Goal: Task Accomplishment & Management: Complete application form

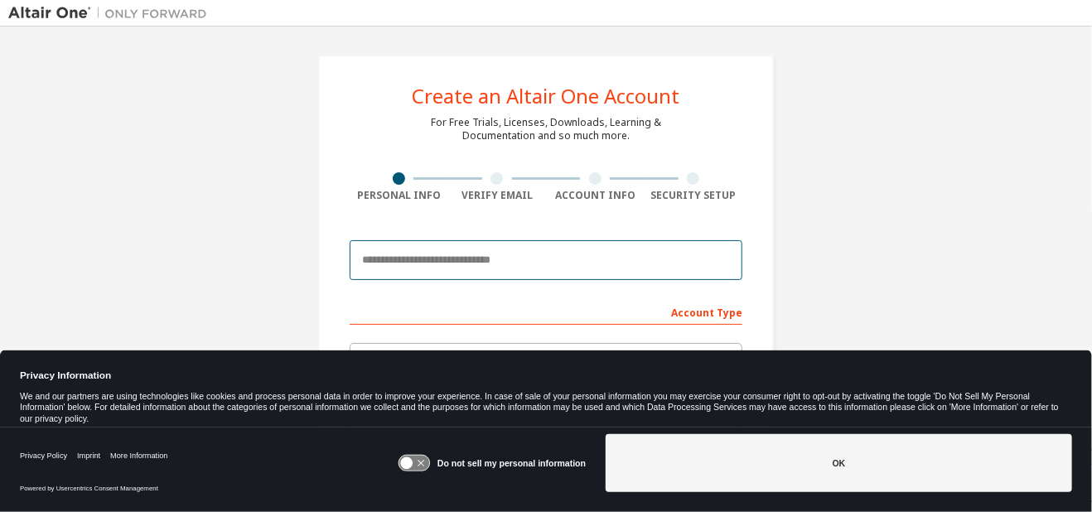
click at [422, 253] on input "email" at bounding box center [546, 260] width 393 height 40
type input "**********"
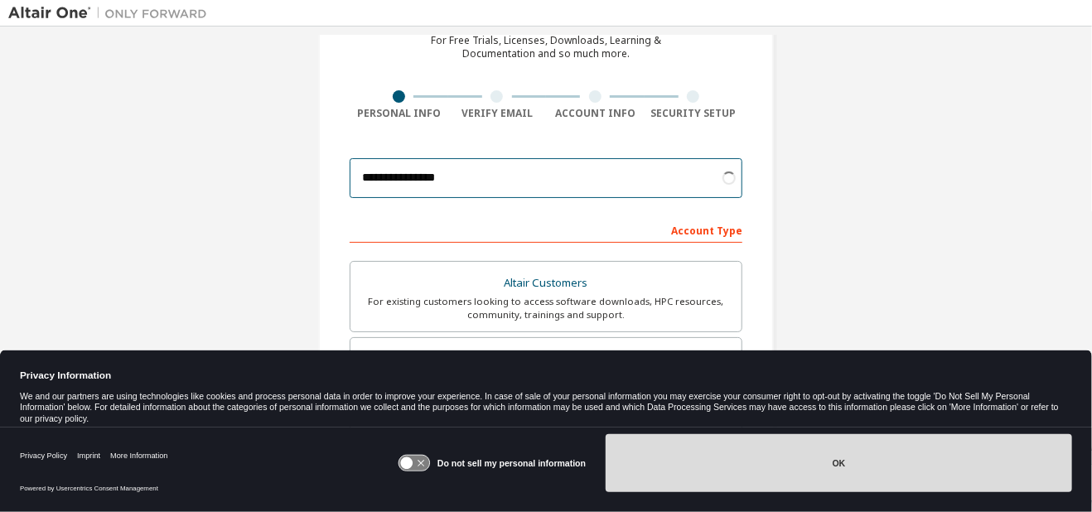
scroll to position [83, 0]
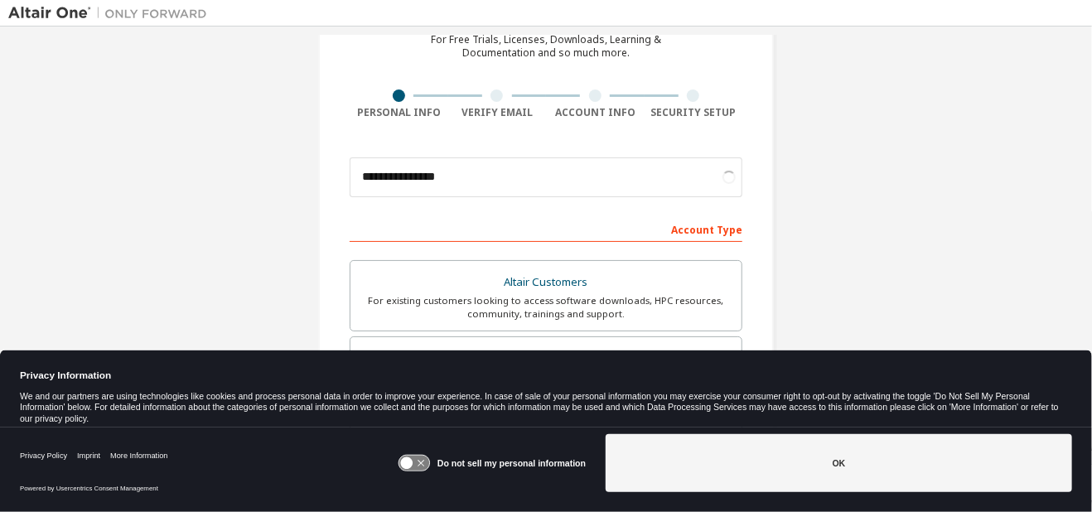
click at [414, 468] on icon at bounding box center [413, 464] width 31 height 16
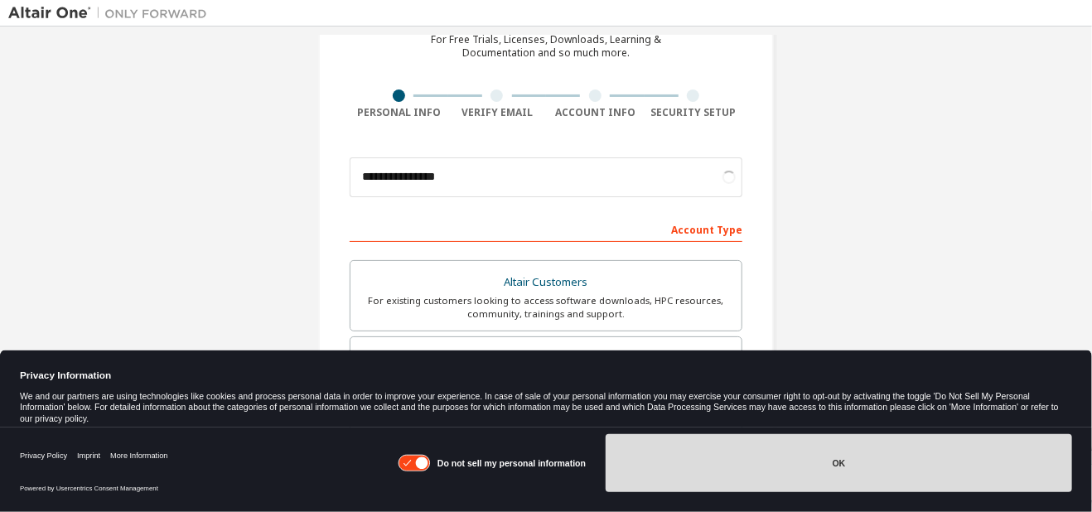
click at [721, 449] on button "OK" at bounding box center [838, 463] width 466 height 58
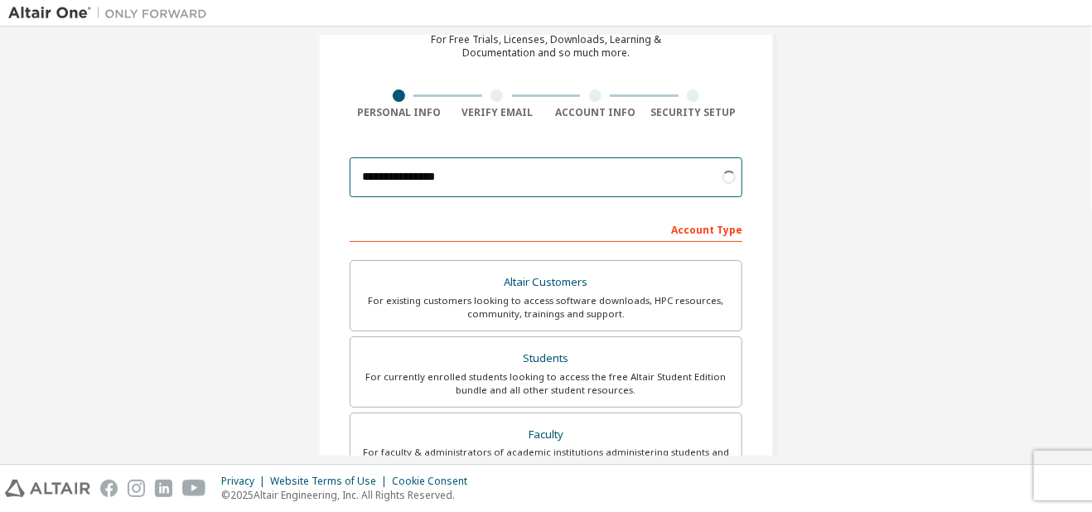
click at [539, 186] on input "**********" at bounding box center [546, 177] width 393 height 40
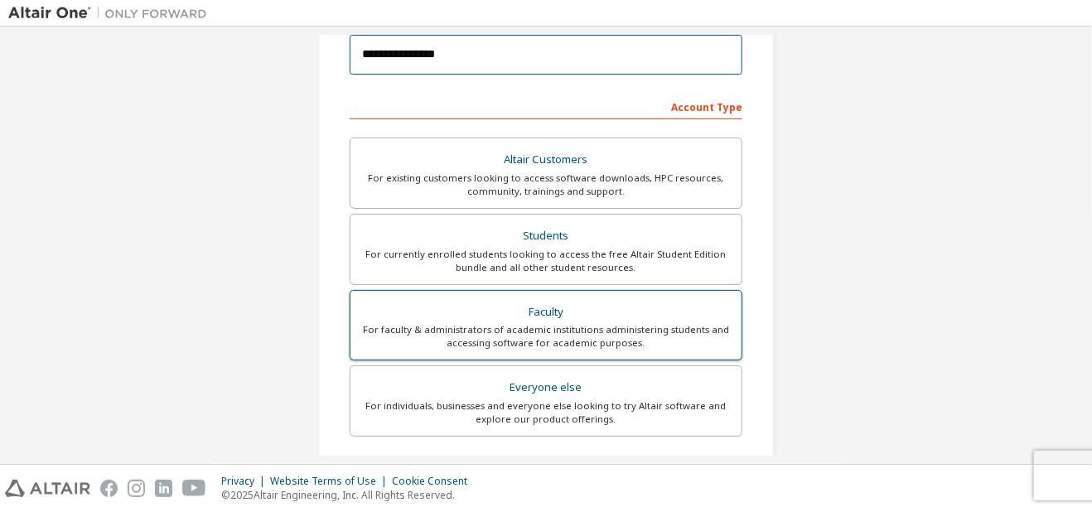
scroll to position [248, 0]
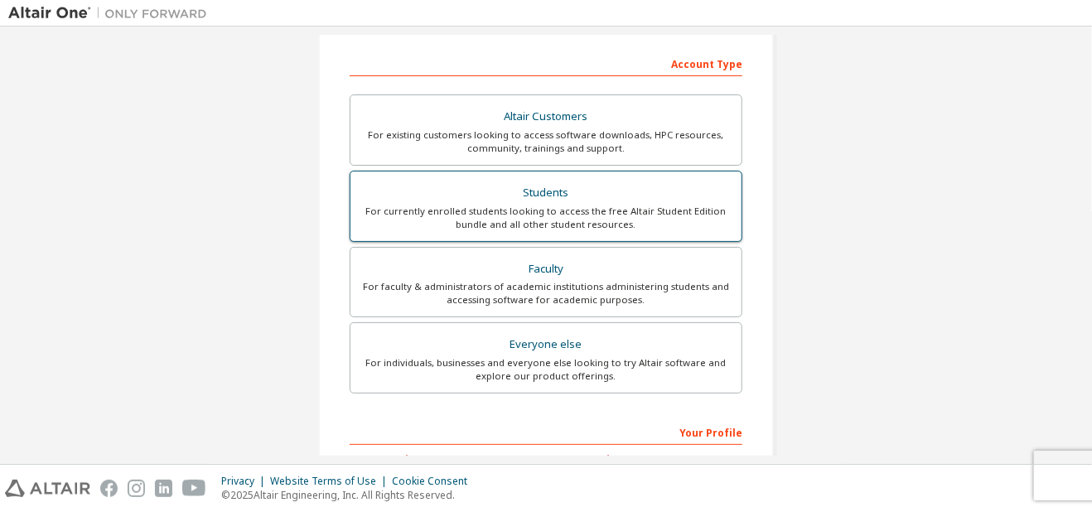
click at [566, 231] on label "Students For currently enrolled students looking to access the free Altair Stud…" at bounding box center [546, 206] width 393 height 71
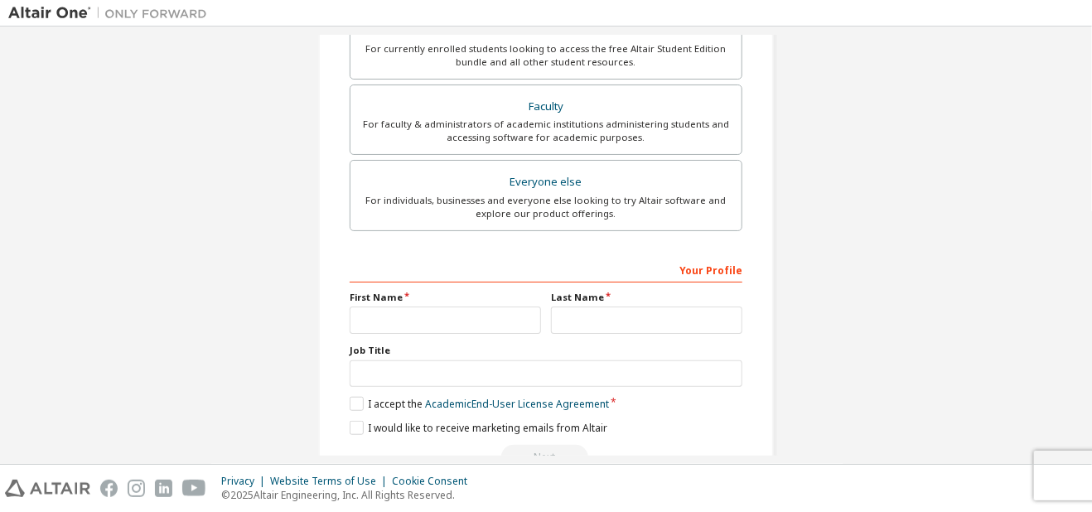
scroll to position [414, 0]
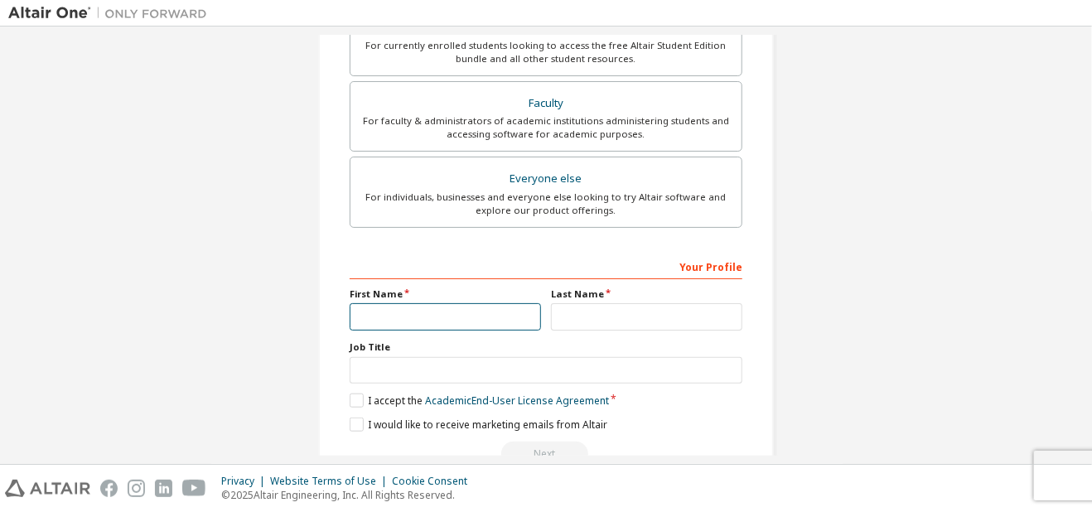
click at [444, 311] on input "text" at bounding box center [445, 316] width 191 height 27
type input "*******"
type input "**********"
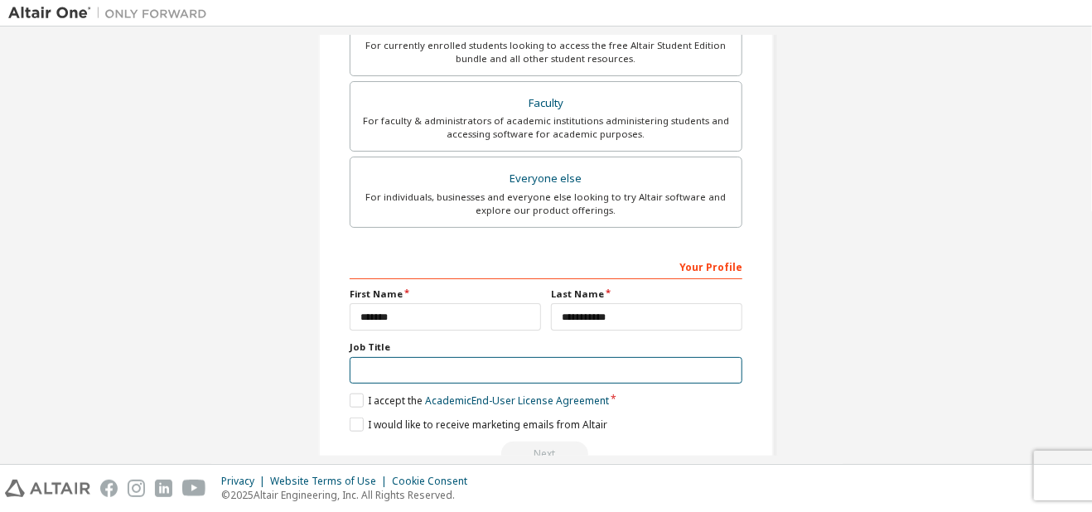
click at [412, 364] on input "text" at bounding box center [546, 370] width 393 height 27
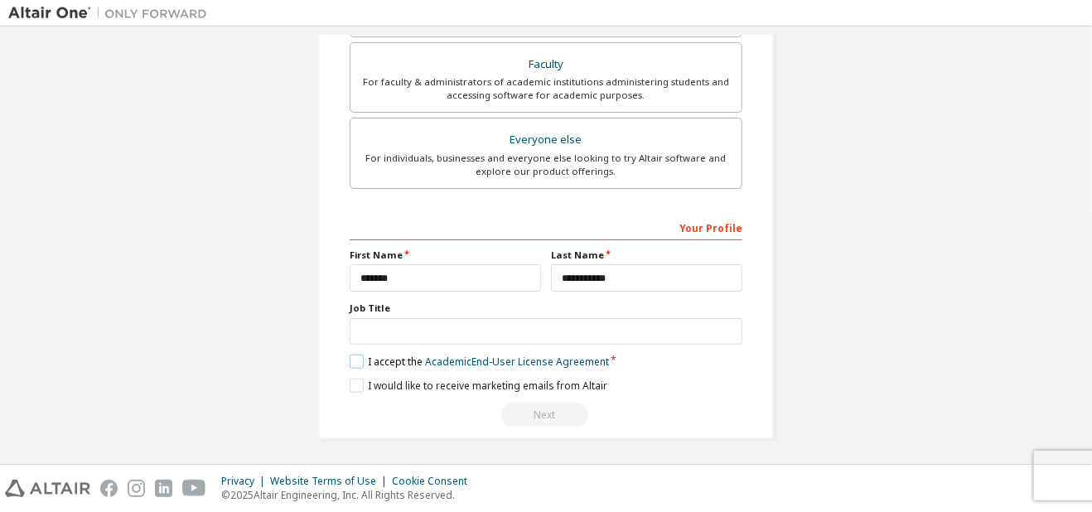
click at [354, 357] on label "I accept the Academic End-User License Agreement" at bounding box center [479, 361] width 259 height 14
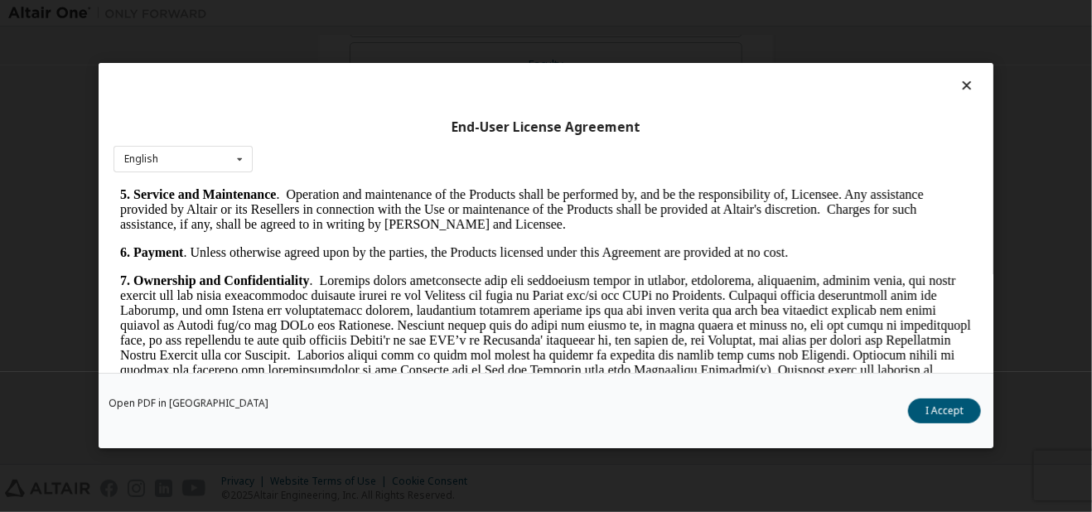
scroll to position [1905, 0]
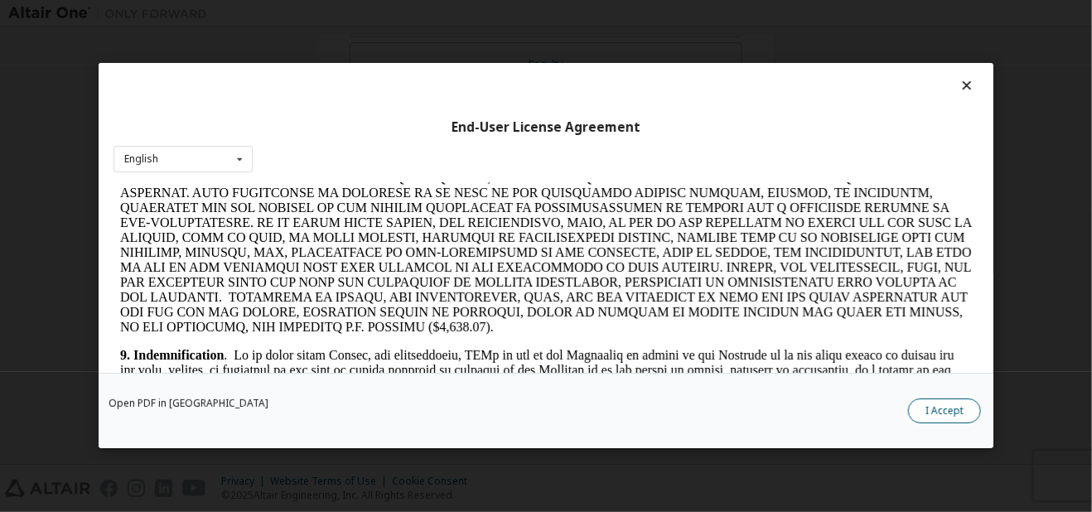
click at [961, 412] on button "I Accept" at bounding box center [944, 411] width 73 height 25
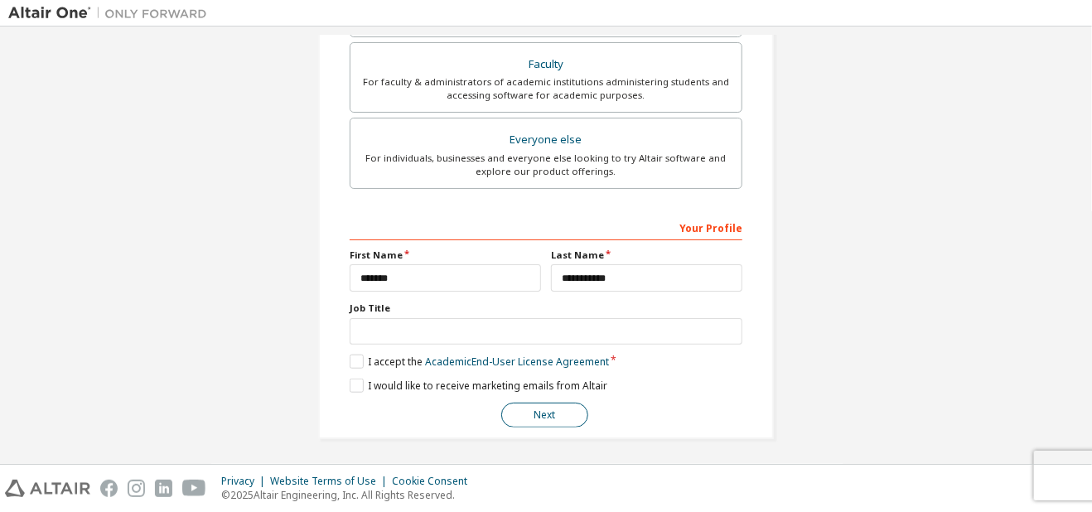
click at [533, 406] on button "Next" at bounding box center [544, 415] width 87 height 25
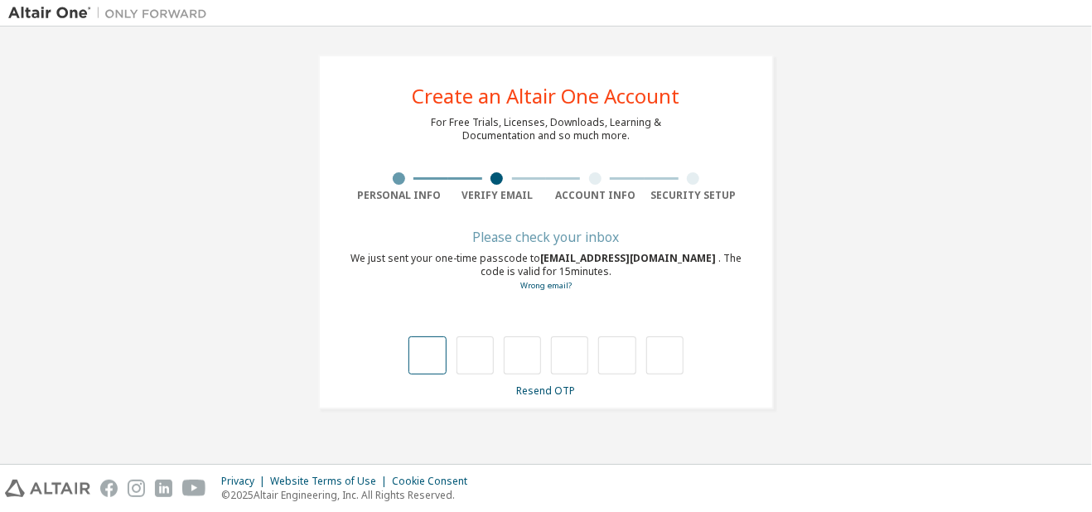
click at [435, 359] on input "text" at bounding box center [426, 355] width 37 height 38
click at [426, 348] on input "text" at bounding box center [426, 355] width 37 height 38
type input "*"
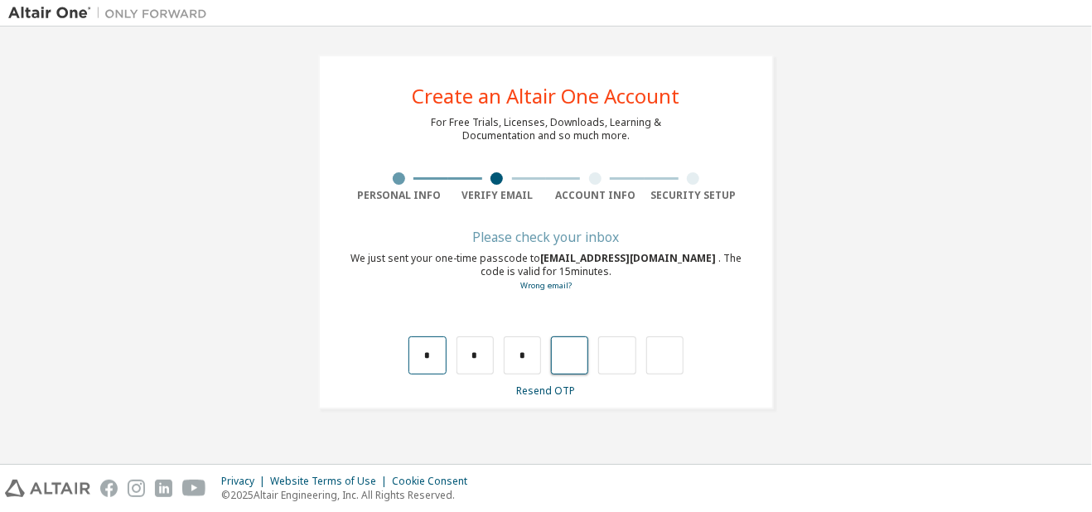
type input "*"
